Goal: Task Accomplishment & Management: Use online tool/utility

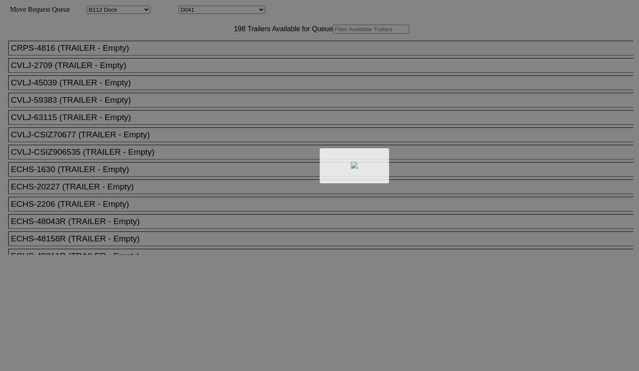
select select "121"
select select "3287"
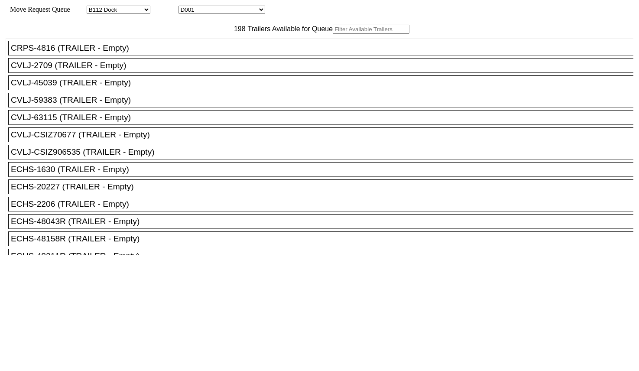
click at [333, 34] on input "text" at bounding box center [371, 29] width 77 height 9
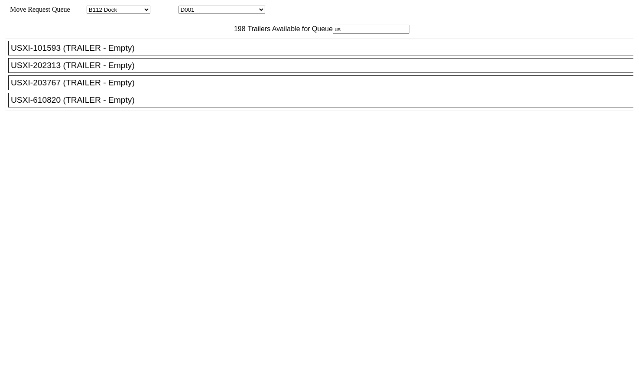
type input "us"
click at [130, 107] on li "USXI-610820 (TRAILER - Empty)" at bounding box center [324, 100] width 633 height 15
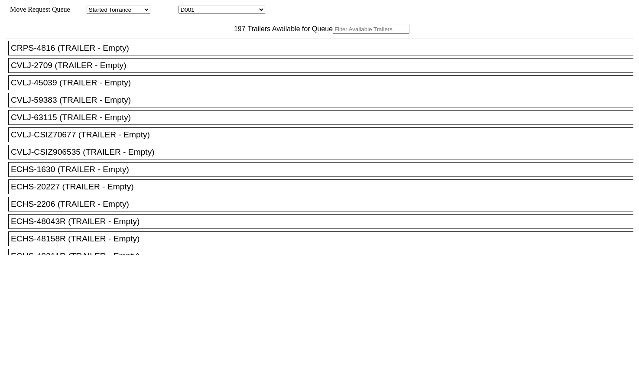
drag, startPoint x: 188, startPoint y: 50, endPoint x: 195, endPoint y: 46, distance: 8.7
click at [333, 34] on input "text" at bounding box center [371, 29] width 77 height 9
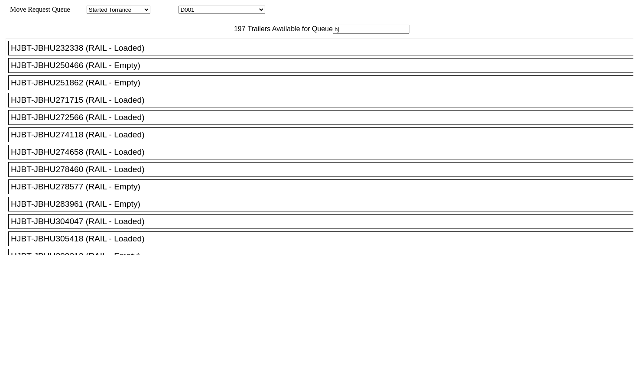
type input "hj"
click at [170, 88] on div "HJBT-JBHU251862 (RAIL - Empty)" at bounding box center [325, 83] width 628 height 10
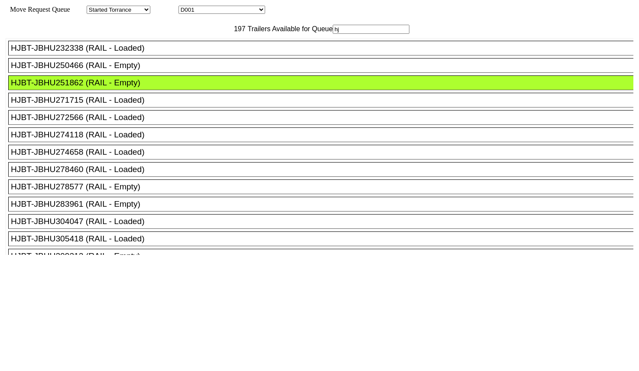
drag, startPoint x: 297, startPoint y: 123, endPoint x: 310, endPoint y: 124, distance: 13.1
